Goal: Find specific page/section: Find specific page/section

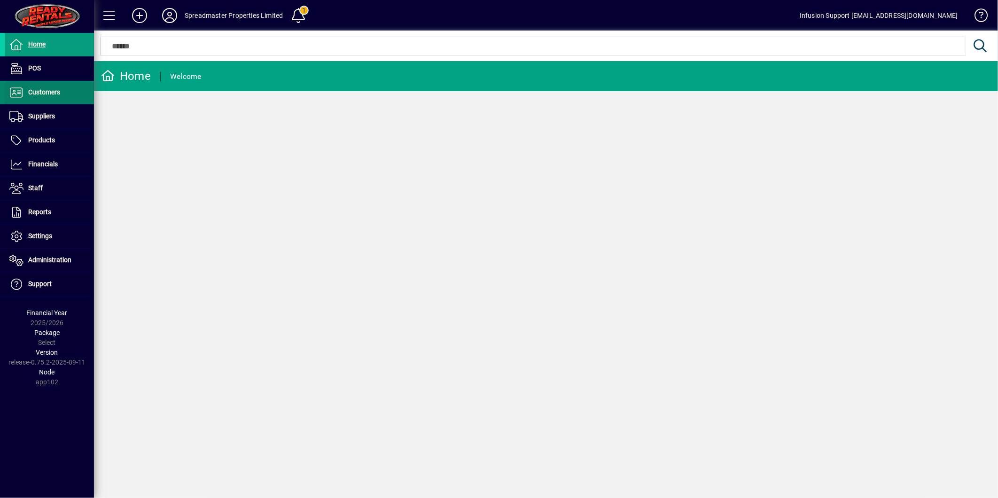
click at [41, 96] on span "Customers" at bounding box center [32, 92] width 55 height 11
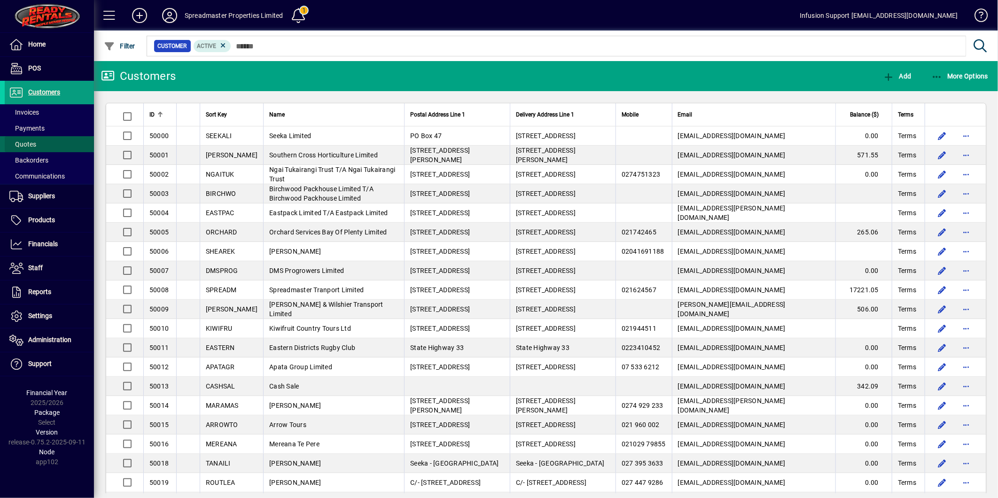
click at [30, 142] on span "Quotes" at bounding box center [22, 145] width 27 height 8
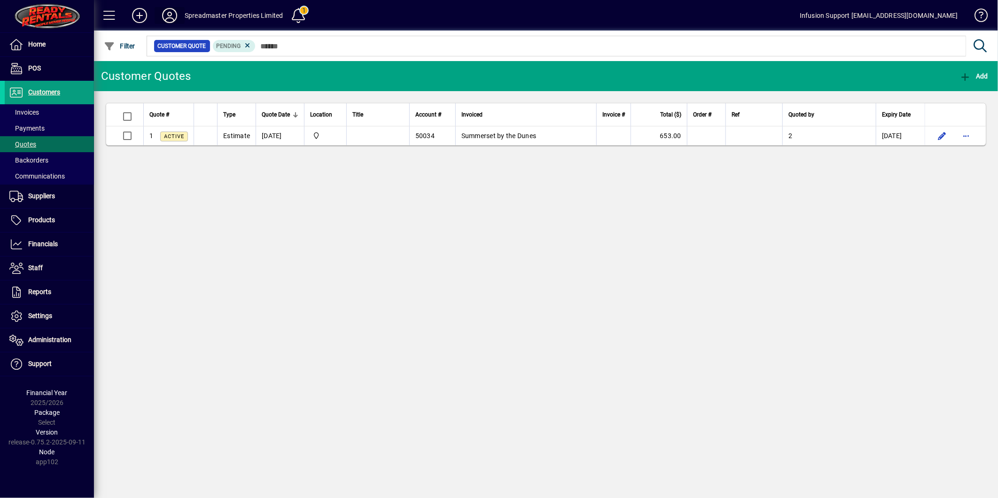
click at [171, 11] on icon at bounding box center [169, 15] width 19 height 15
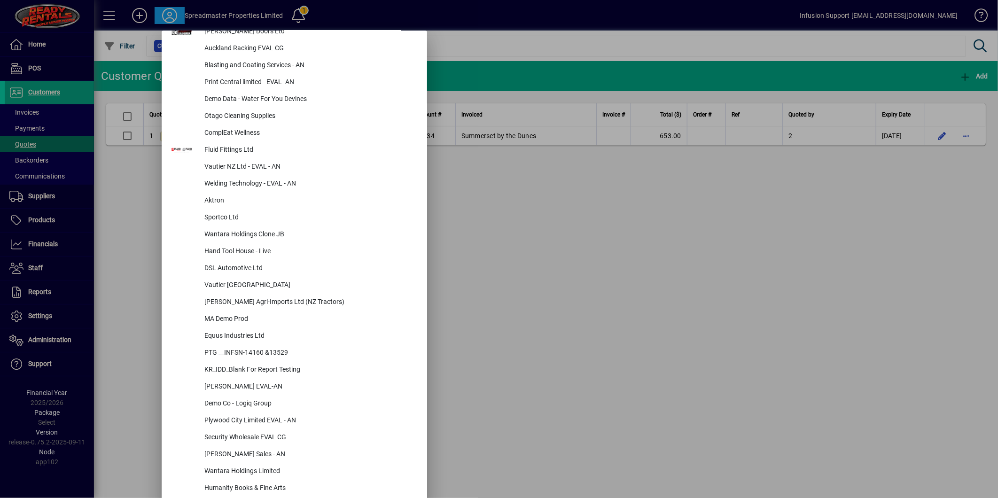
scroll to position [3096, 0]
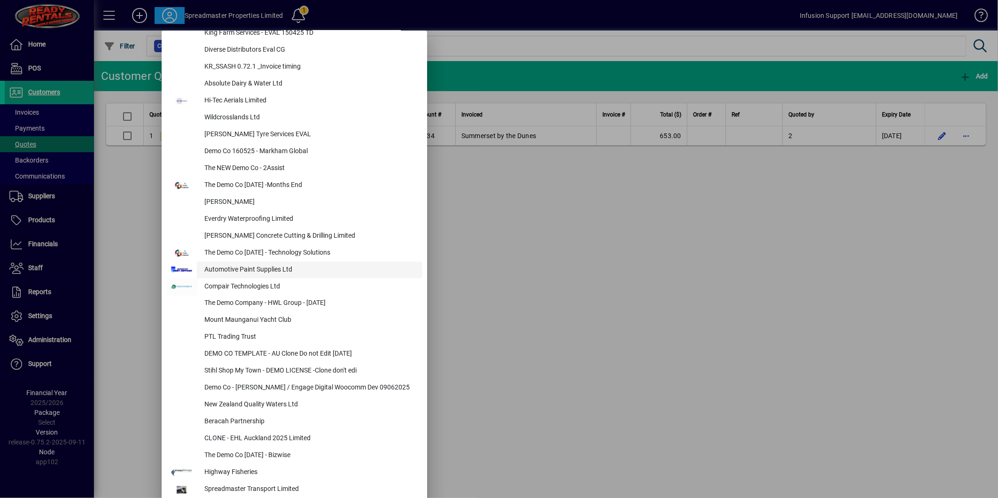
click at [244, 267] on div "Automotive Paint Supplies Ltd" at bounding box center [310, 270] width 226 height 17
